Goal: Information Seeking & Learning: Learn about a topic

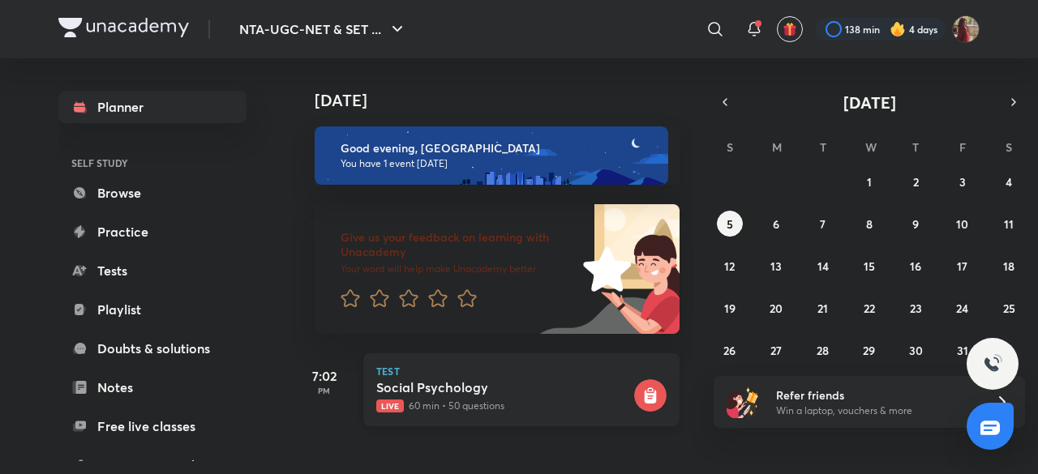
click at [430, 397] on div "Social Psychology Live 60 min • 50 questions" at bounding box center [503, 397] width 255 height 34
click at [1013, 180] on button "4" at bounding box center [1009, 182] width 26 height 26
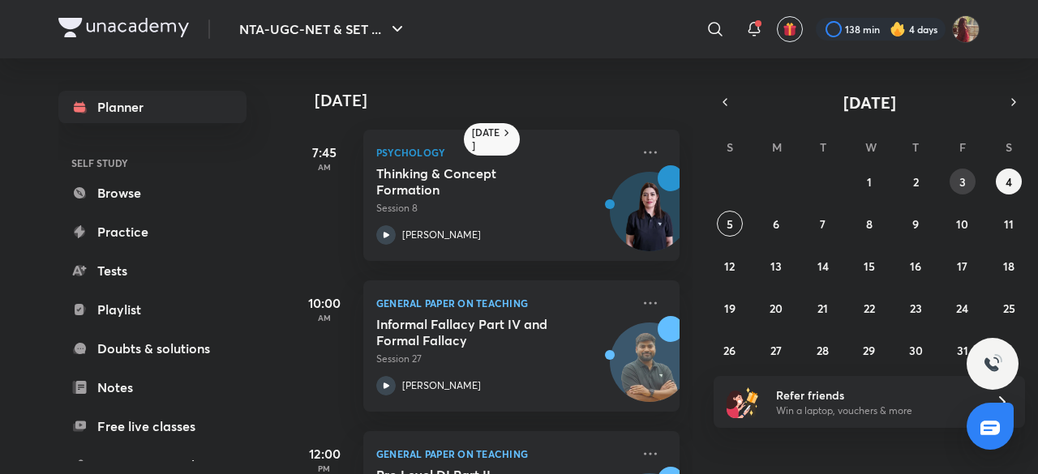
click at [953, 178] on button "3" at bounding box center [963, 182] width 26 height 26
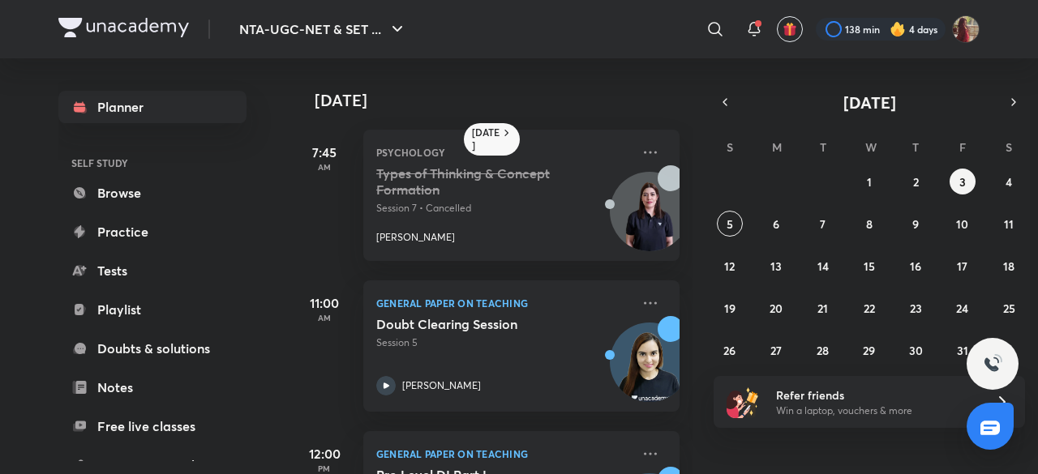
scroll to position [265, 0]
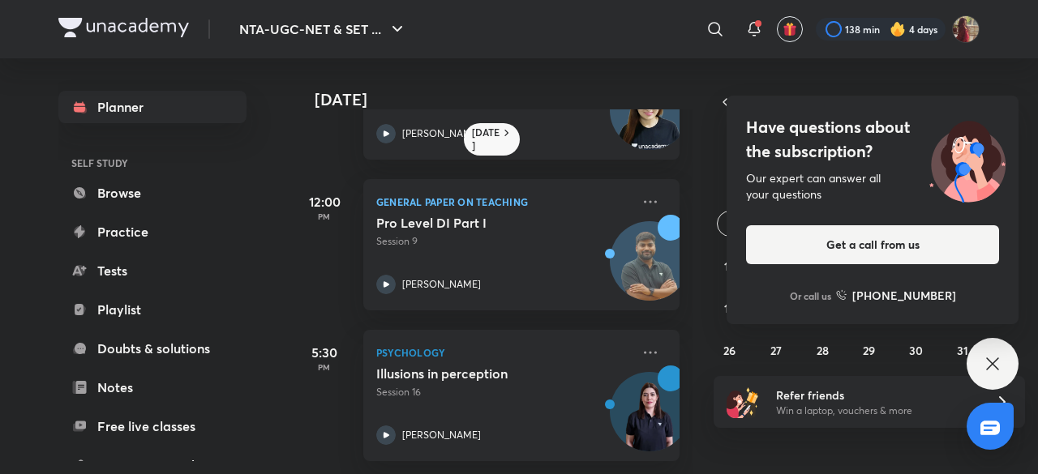
click at [993, 362] on icon at bounding box center [992, 363] width 19 height 19
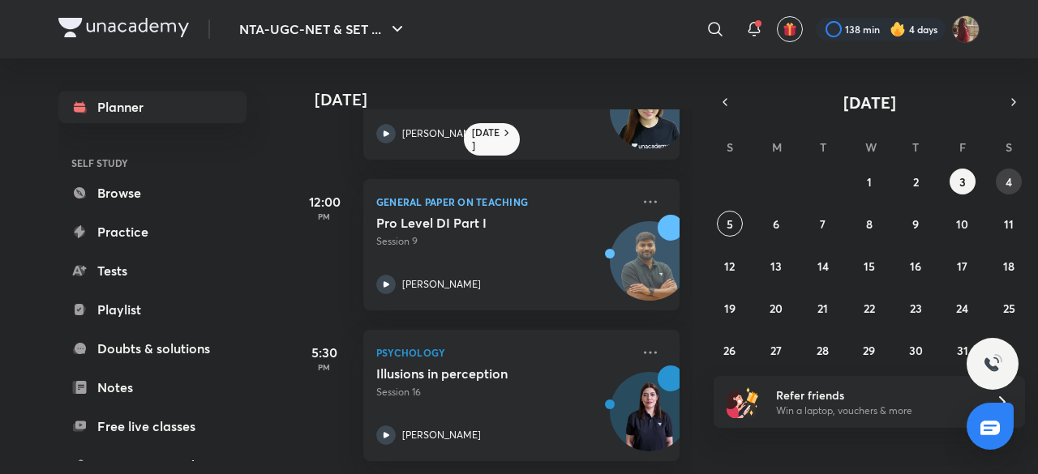
click at [1009, 172] on button "4" at bounding box center [1009, 182] width 26 height 26
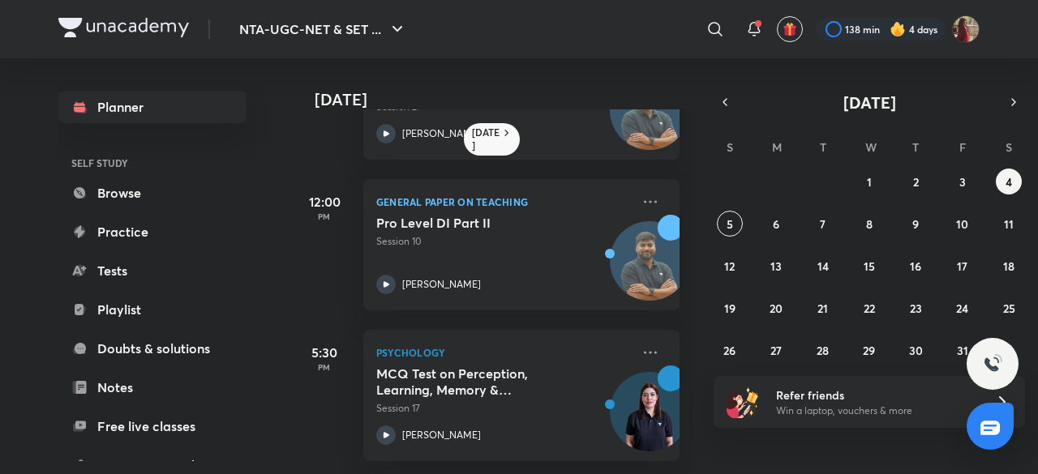
scroll to position [0, 0]
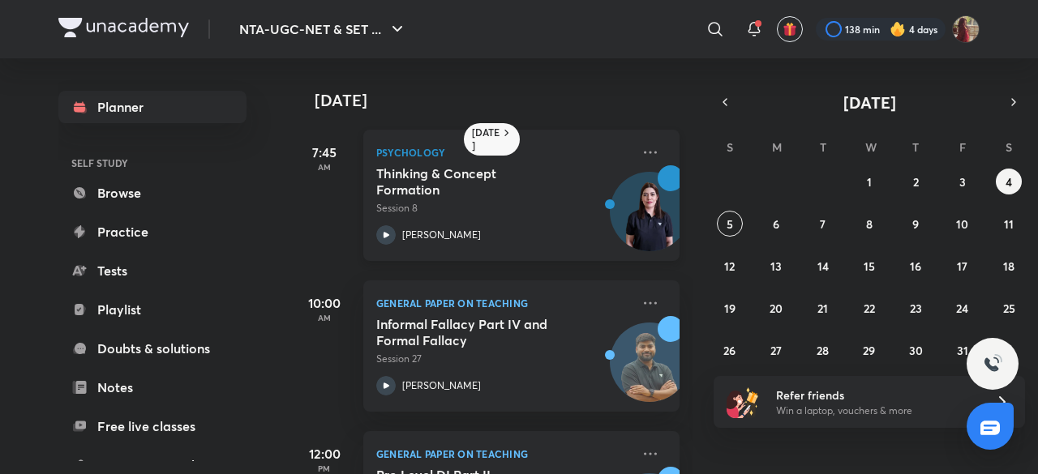
click at [389, 230] on icon at bounding box center [385, 234] width 19 height 19
click at [972, 184] on button "3" at bounding box center [963, 182] width 26 height 26
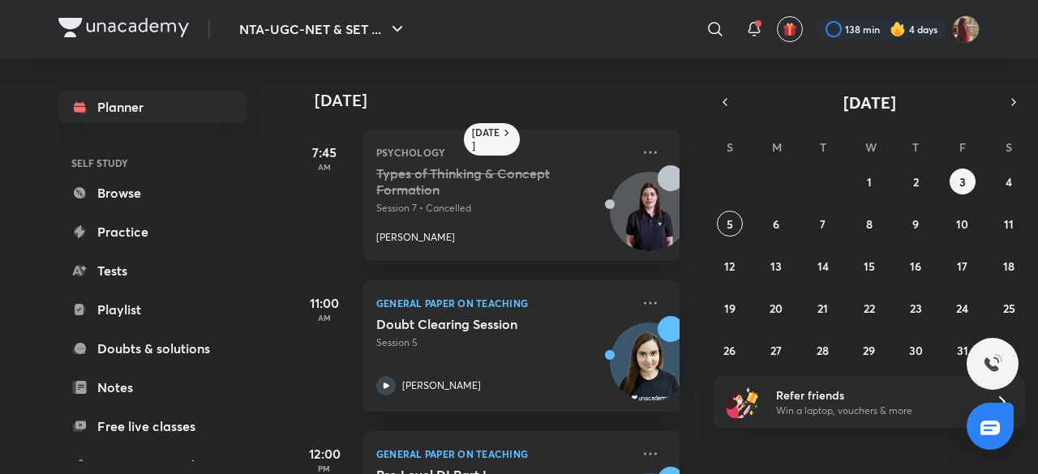
scroll to position [265, 0]
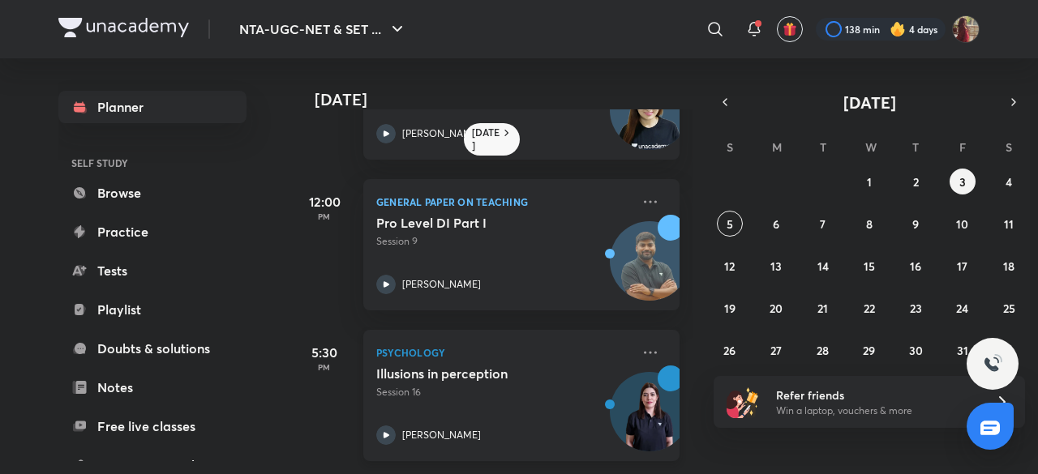
click at [392, 426] on icon at bounding box center [385, 435] width 19 height 19
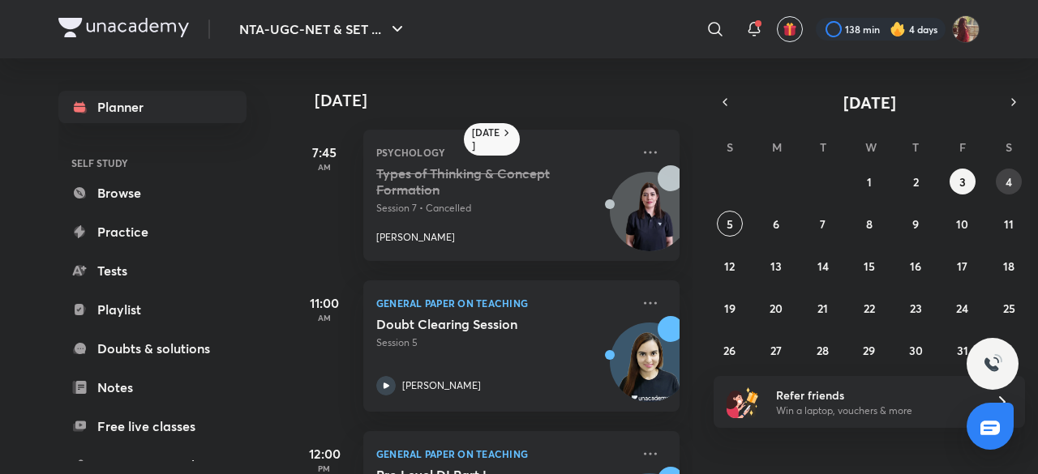
click at [1010, 174] on abbr "4" at bounding box center [1009, 181] width 6 height 15
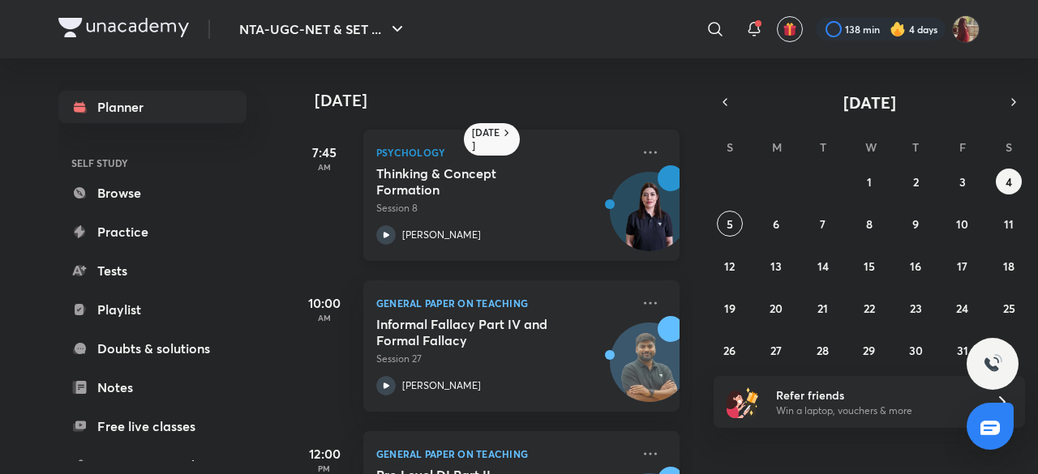
click at [392, 229] on icon at bounding box center [385, 234] width 19 height 19
